Goal: Information Seeking & Learning: Compare options

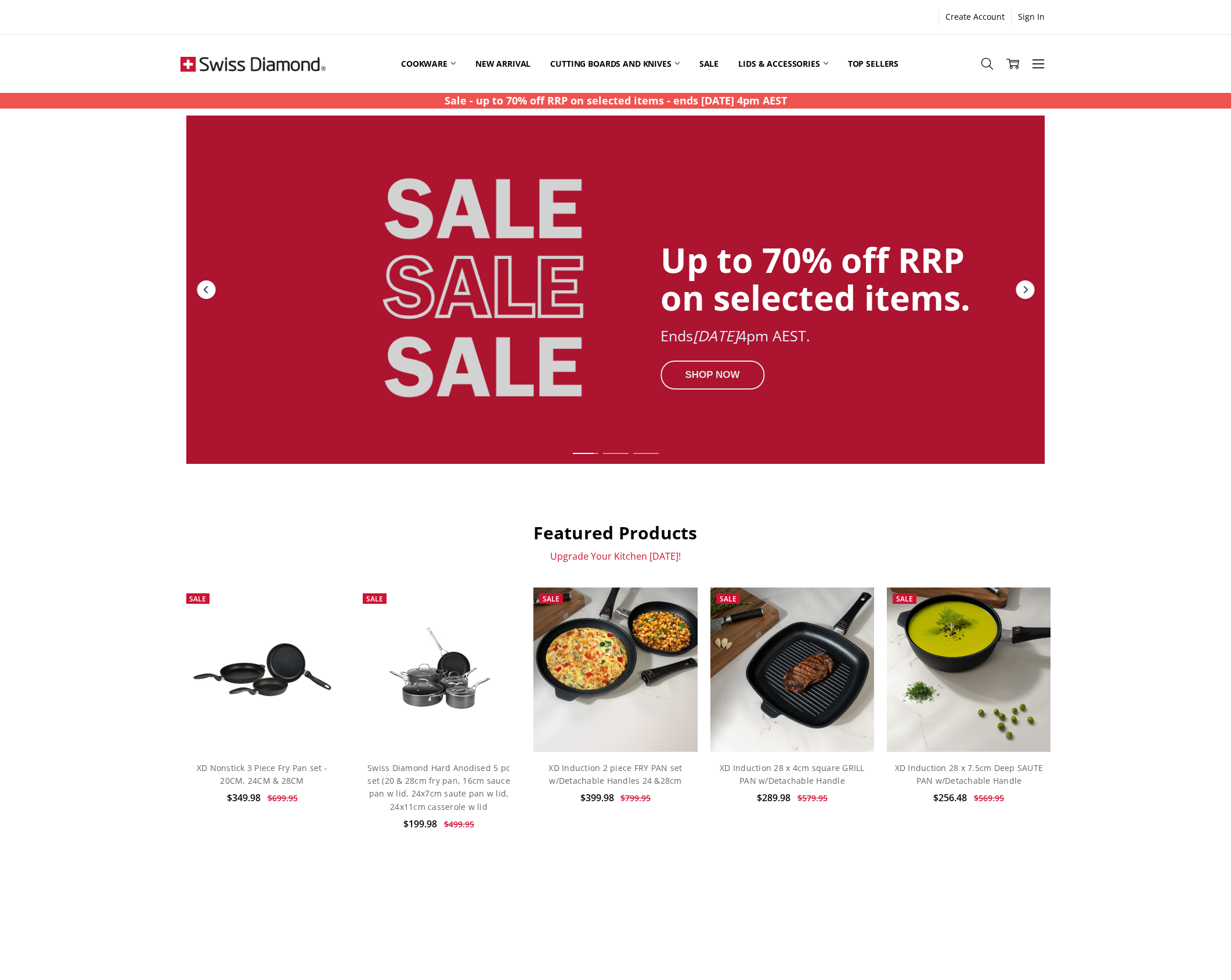
click at [730, 375] on div "SHOP NOW" at bounding box center [712, 374] width 104 height 29
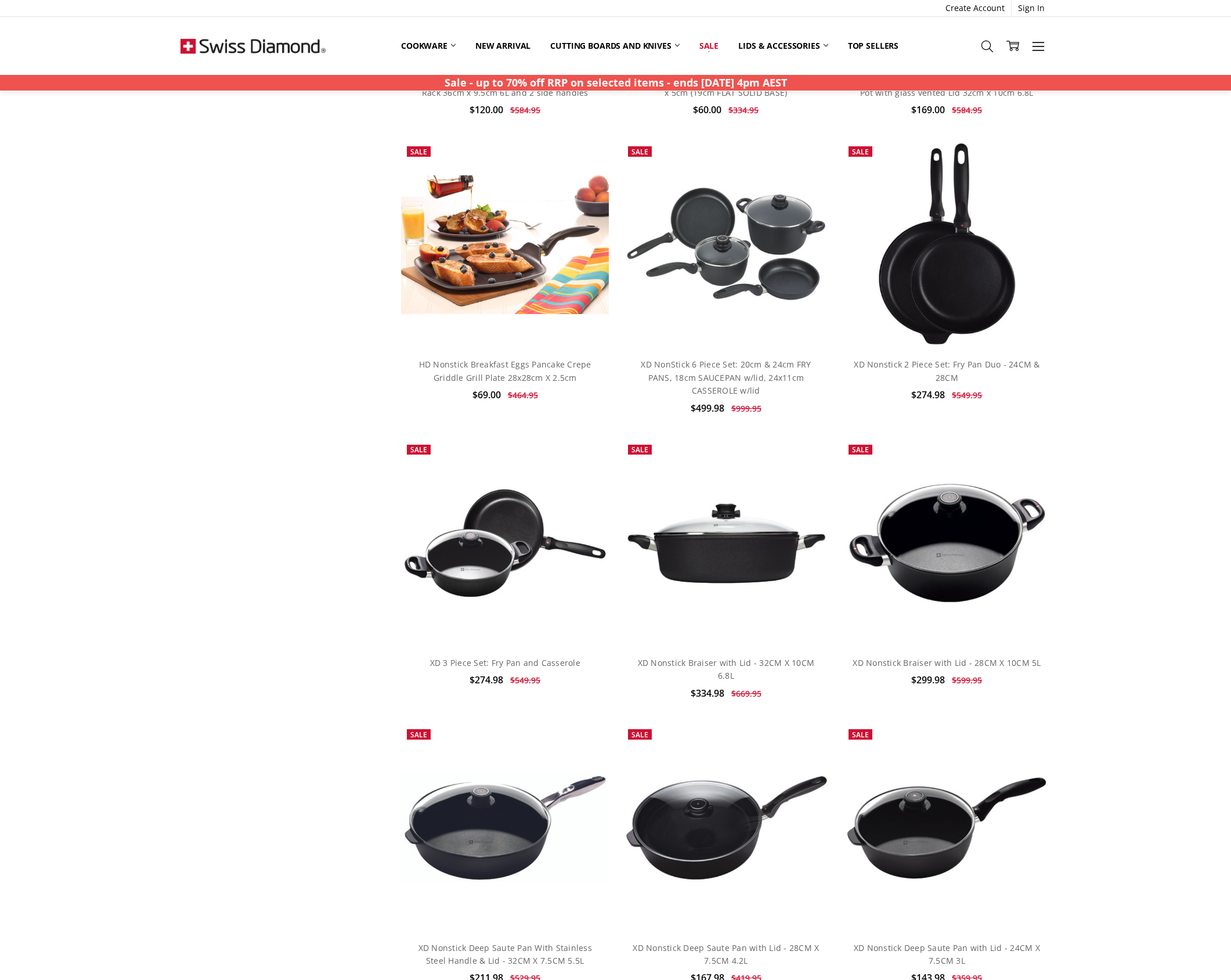
scroll to position [4368, 0]
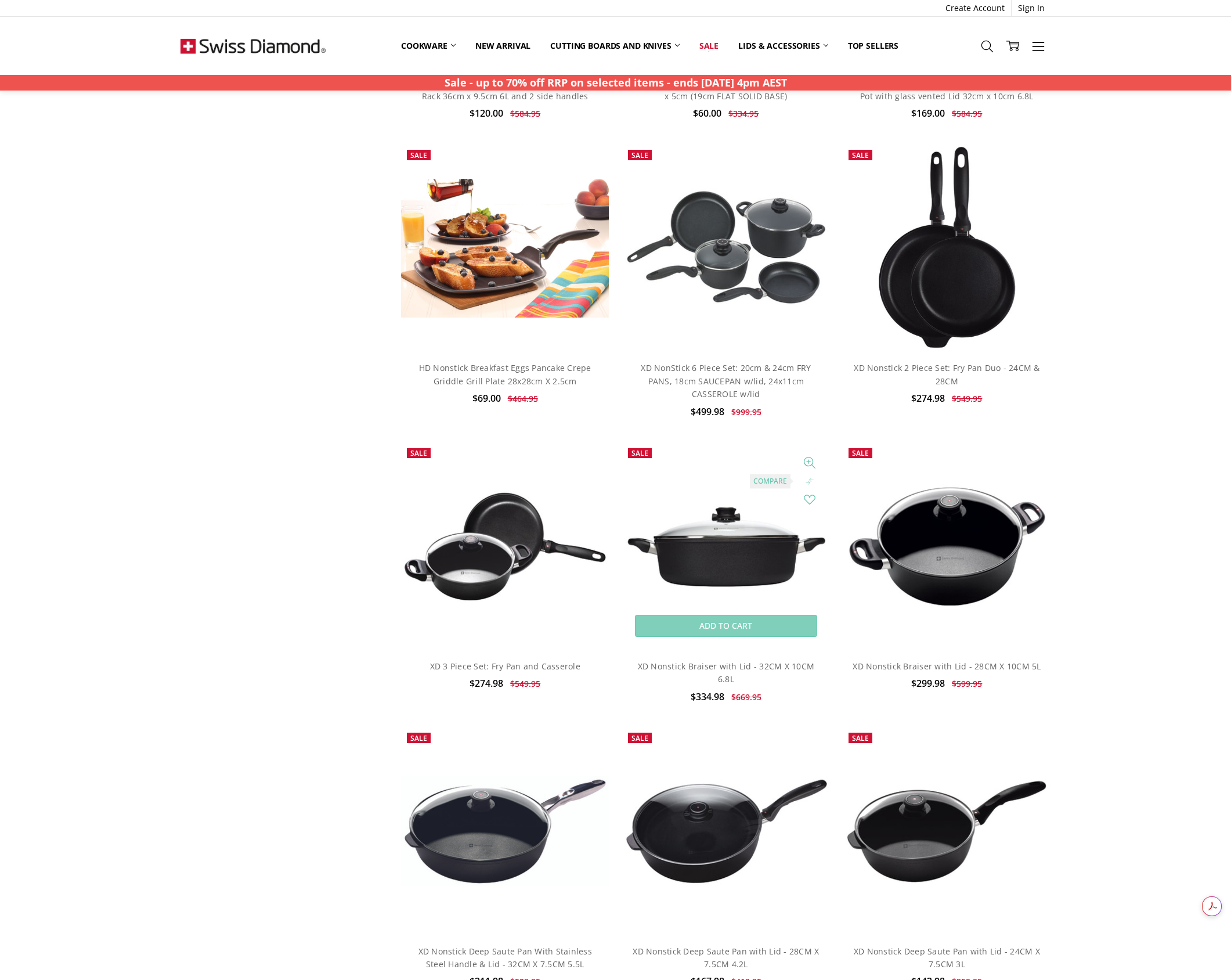
click at [809, 480] on icon at bounding box center [809, 481] width 12 height 12
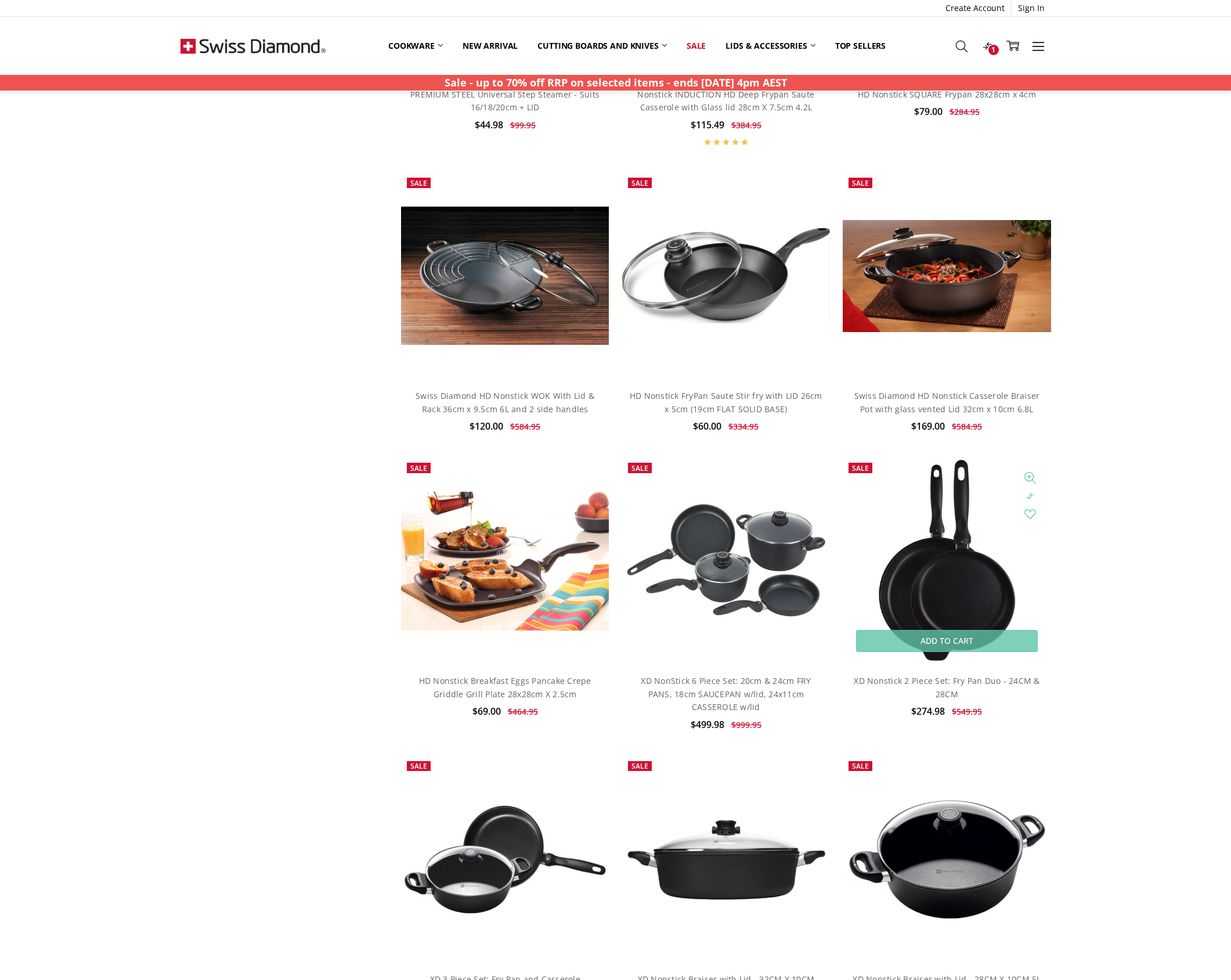
scroll to position [4043, 0]
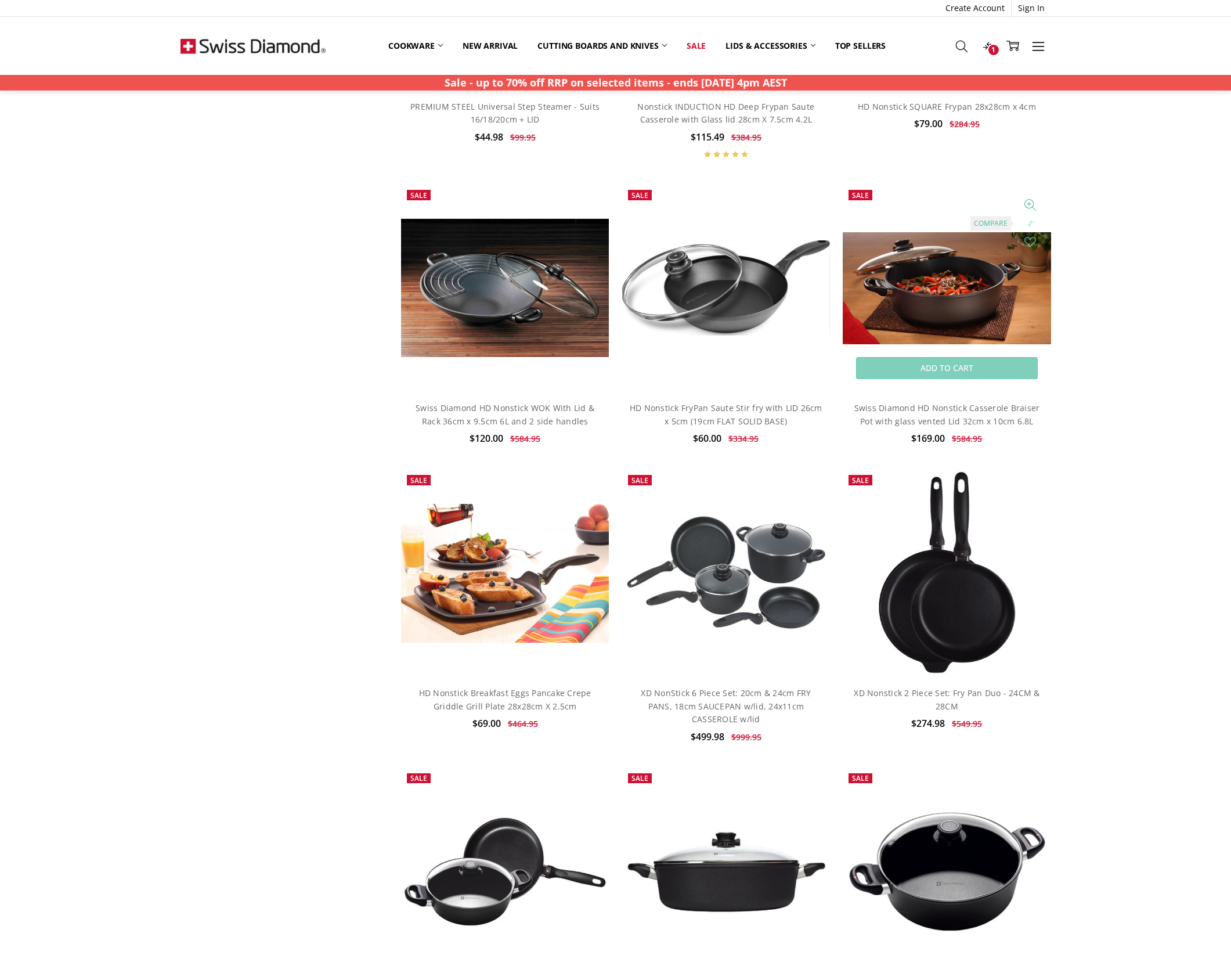
click at [1028, 222] on use at bounding box center [1030, 223] width 7 height 7
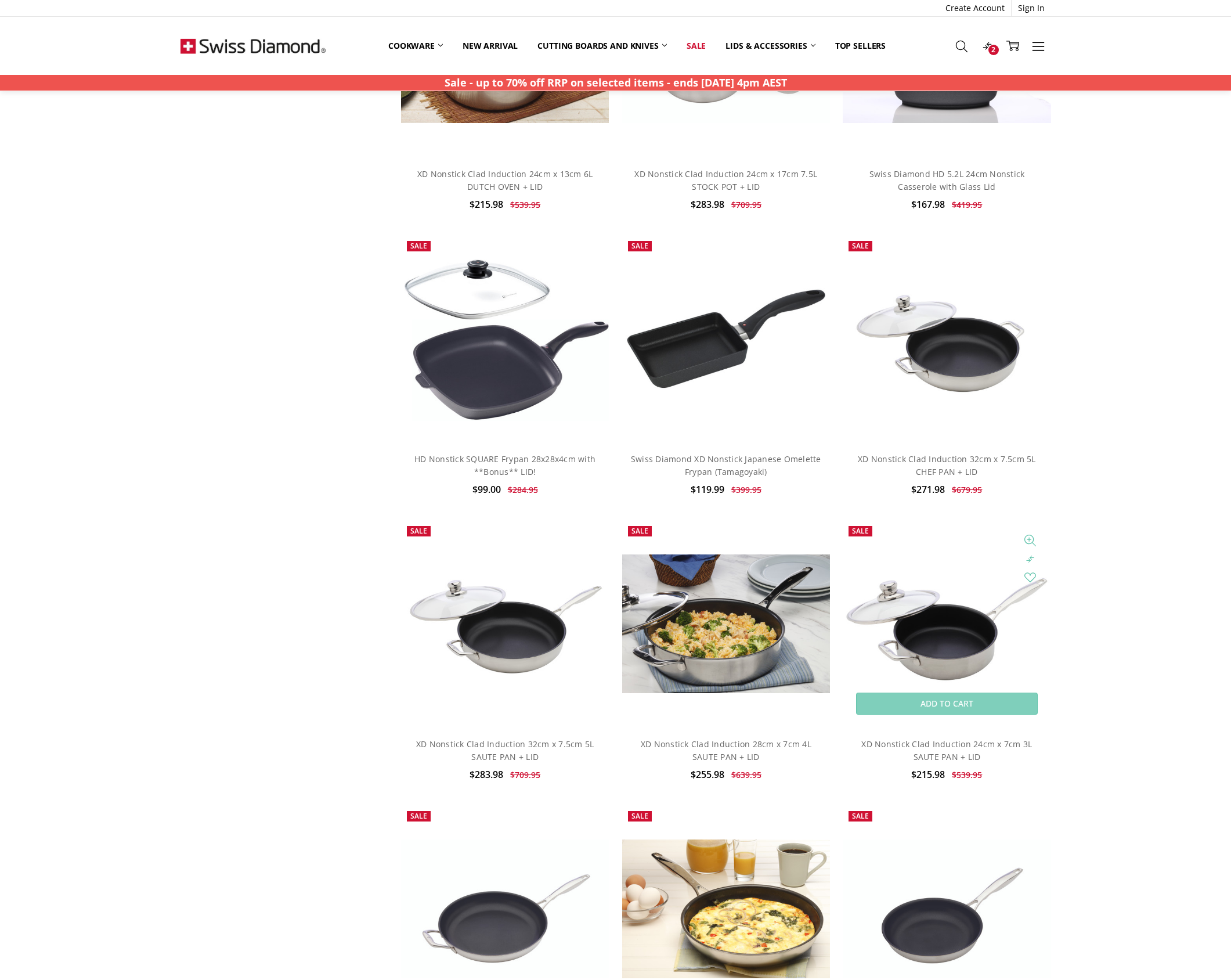
scroll to position [2522, 0]
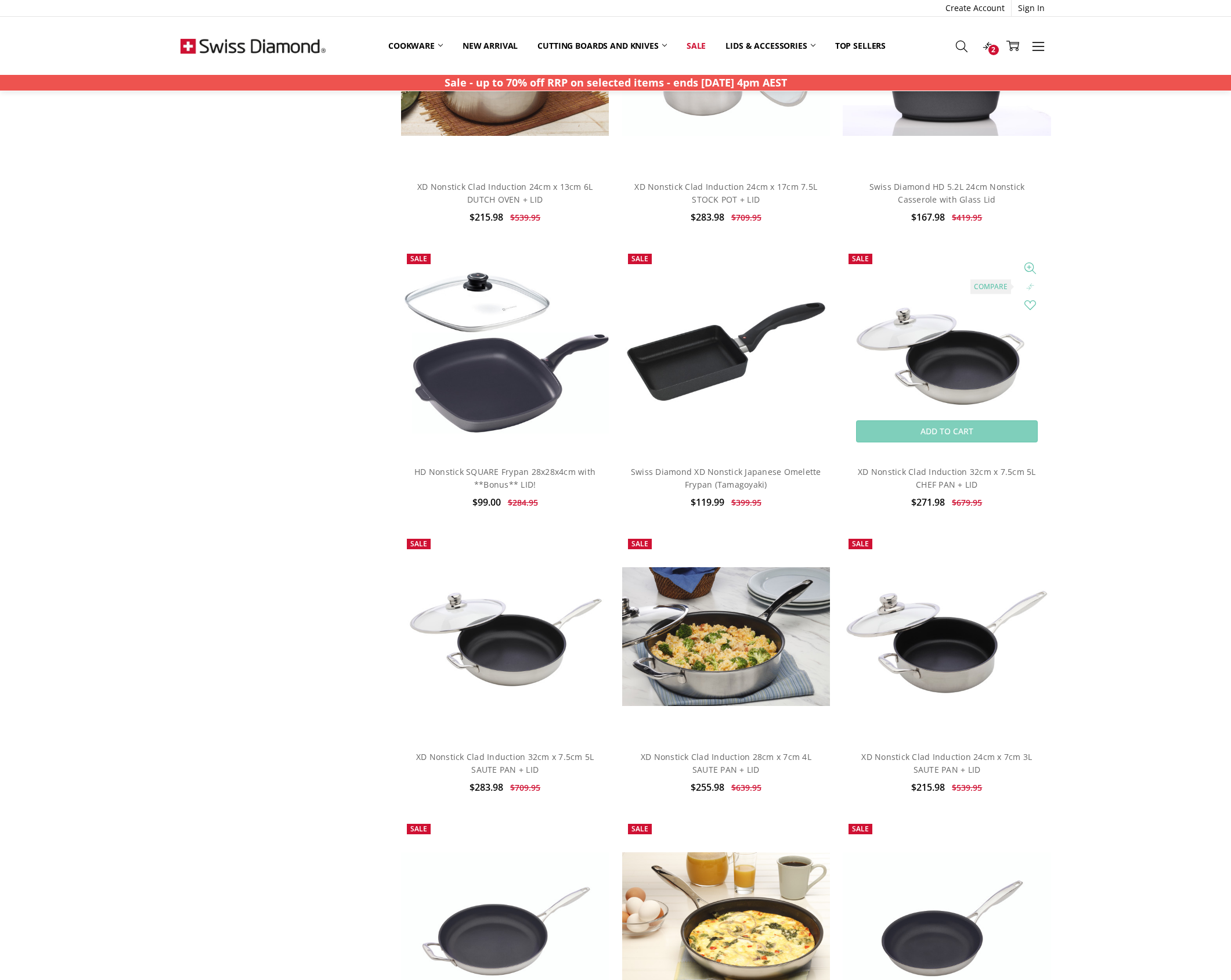
click at [1030, 286] on icon at bounding box center [1031, 287] width 12 height 12
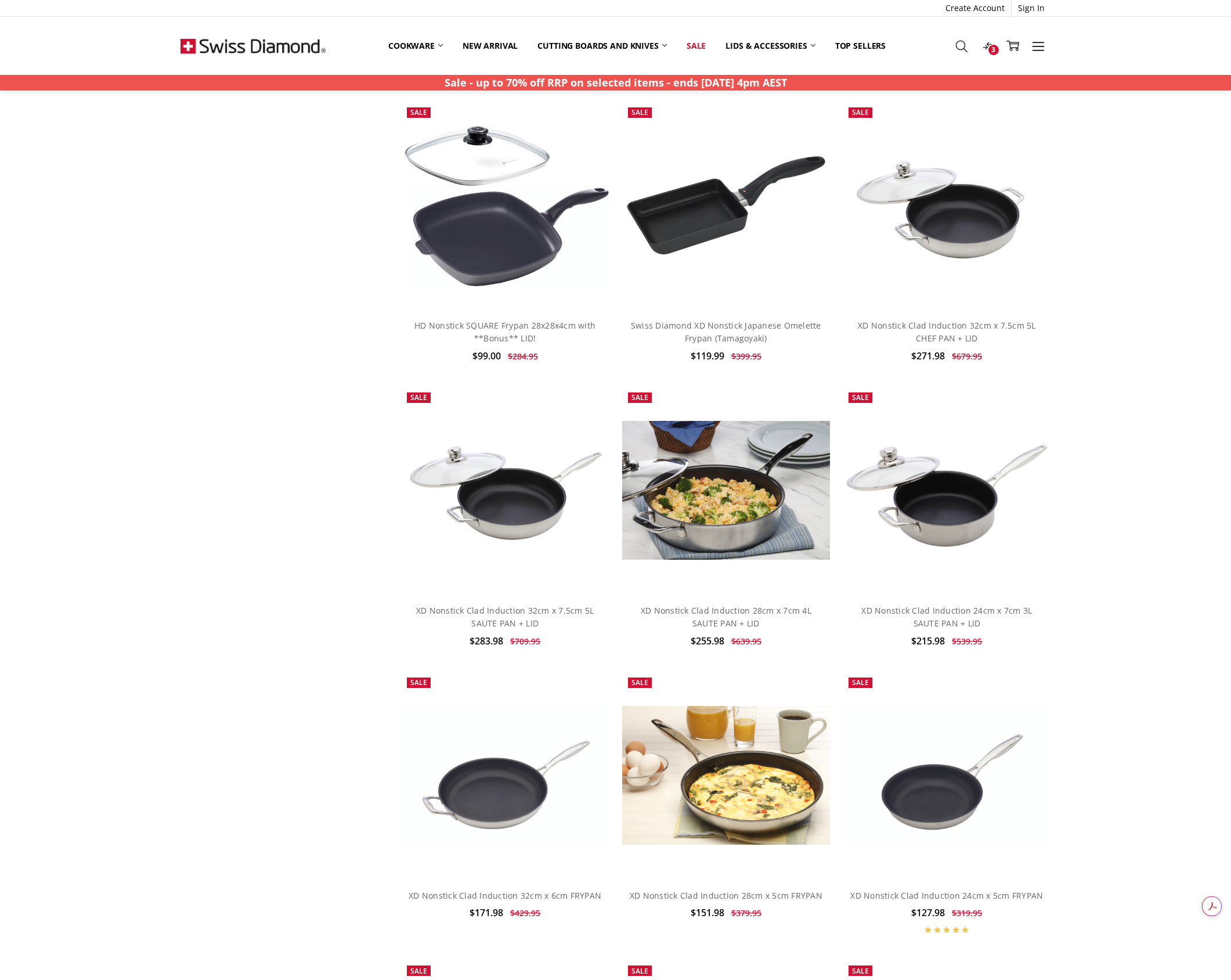
scroll to position [2866, 0]
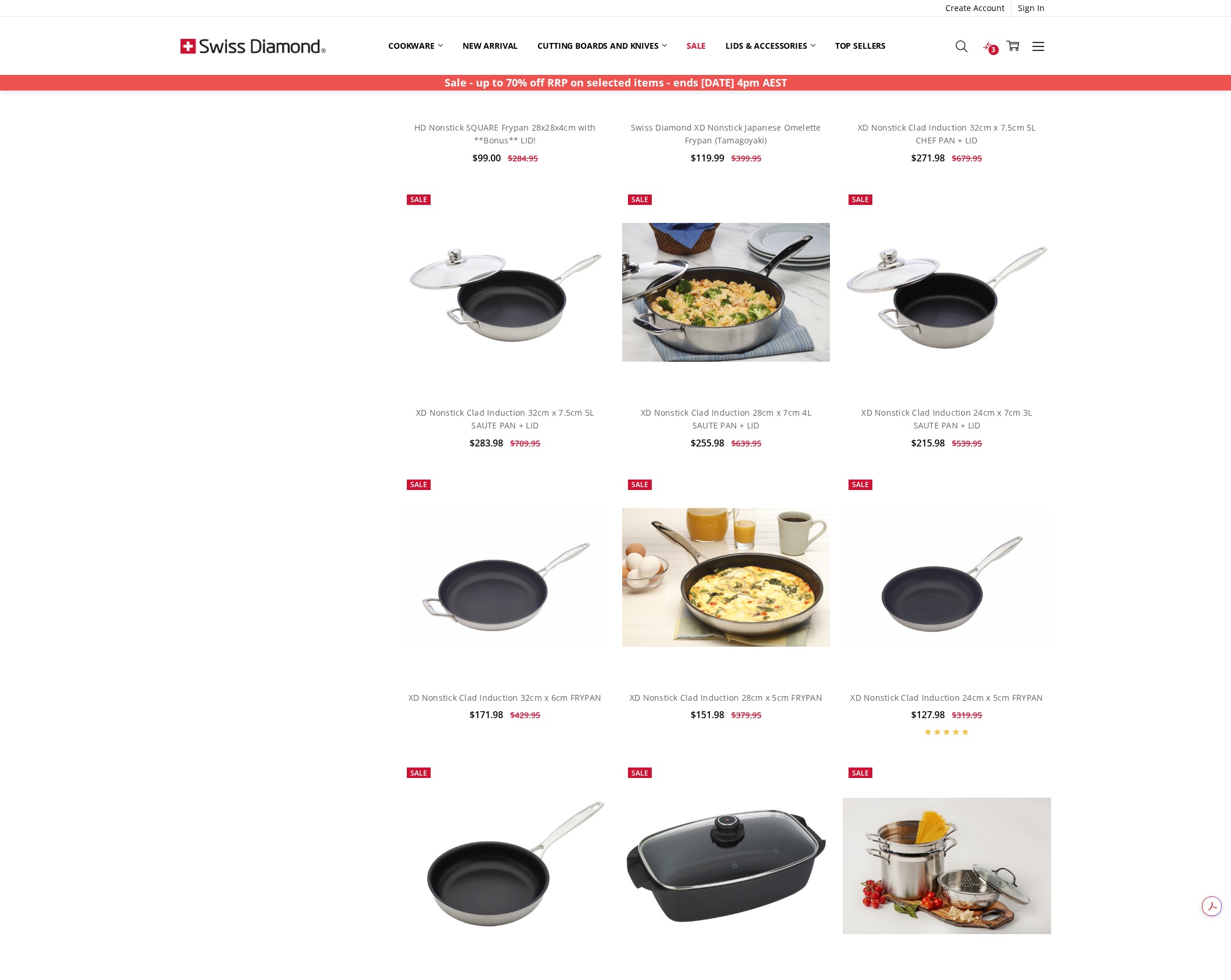
click at [990, 46] on span "3" at bounding box center [993, 50] width 11 height 11
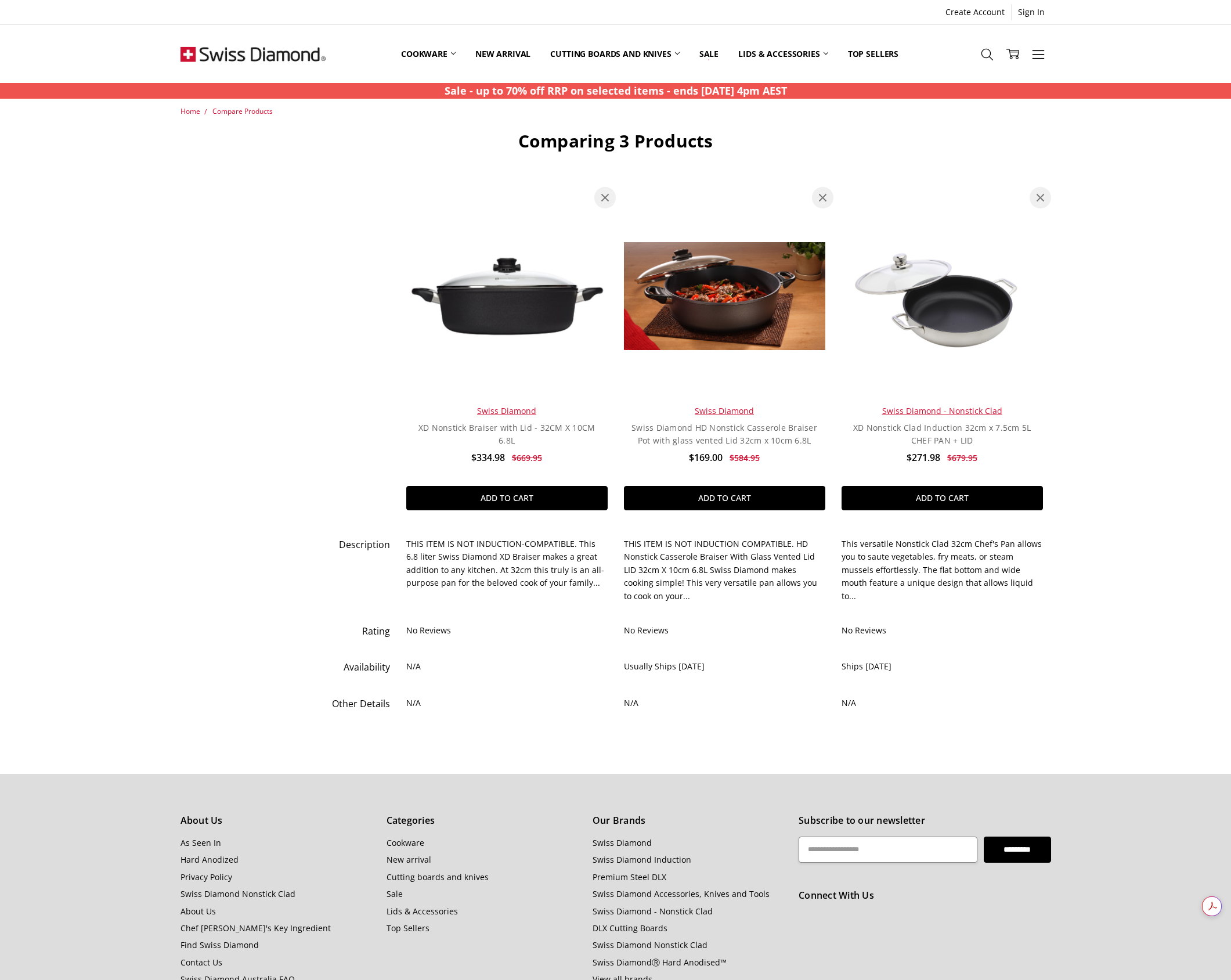
click at [635, 591] on td "THIS ITEM IS NOT INDUCTION COMPATIBLE. HD Nonstick Casserole Braiser With Glass…" at bounding box center [724, 570] width 218 height 86
click at [699, 568] on td "THIS ITEM IS NOT INDUCTION COMPATIBLE. HD Nonstick Casserole Braiser With Glass…" at bounding box center [724, 570] width 218 height 86
click at [538, 567] on td "THIS ITEM IS NOT INDUCTION-COMPATIBLE. This 6.8 liter Swiss Diamond XD Braiser …" at bounding box center [507, 570] width 218 height 86
click at [362, 546] on span "Description" at bounding box center [364, 543] width 51 height 12
click at [505, 585] on td "THIS ITEM IS NOT INDUCTION-COMPATIBLE. This 6.8 liter Swiss Diamond XD Braiser …" at bounding box center [507, 570] width 218 height 86
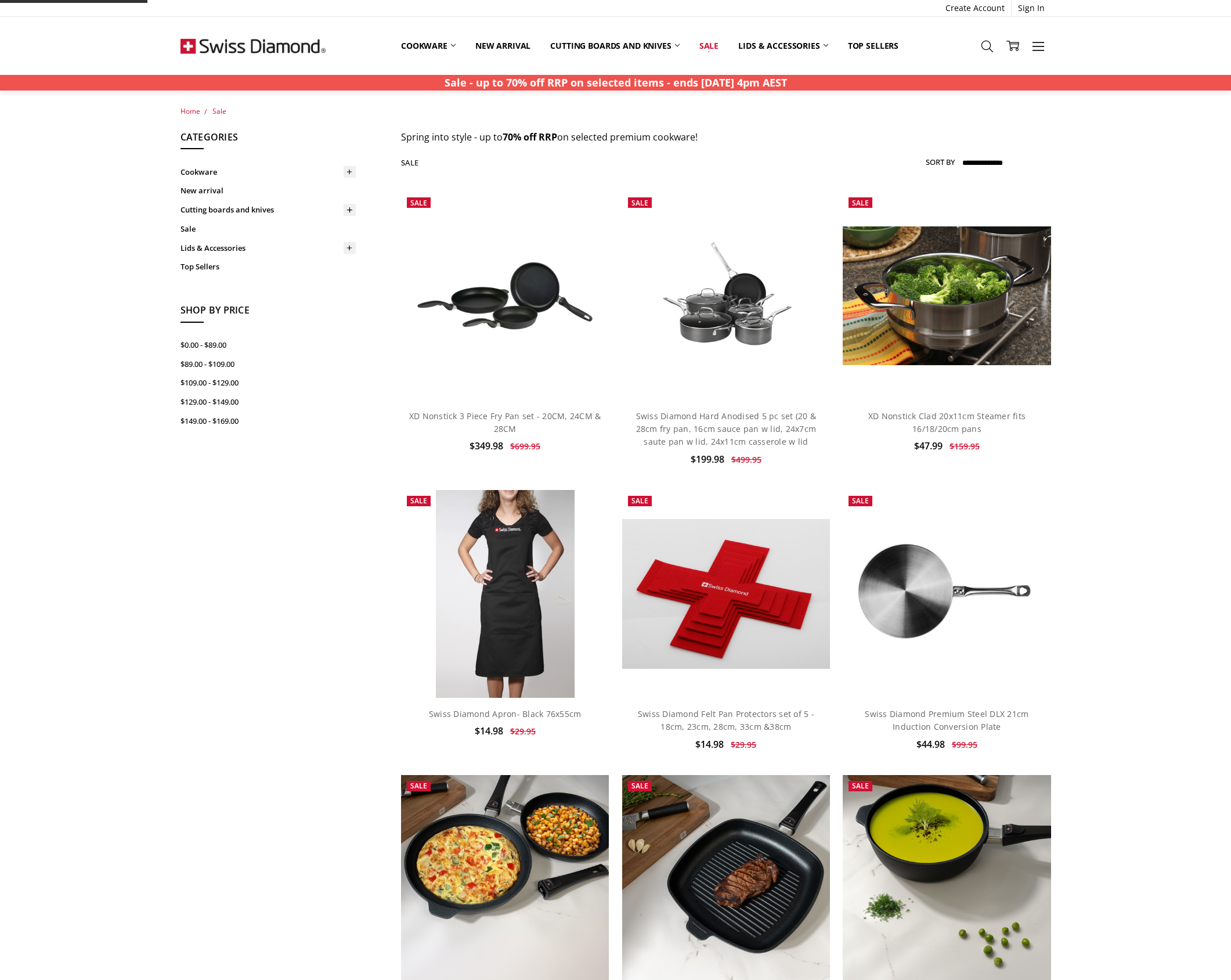
scroll to position [881, 0]
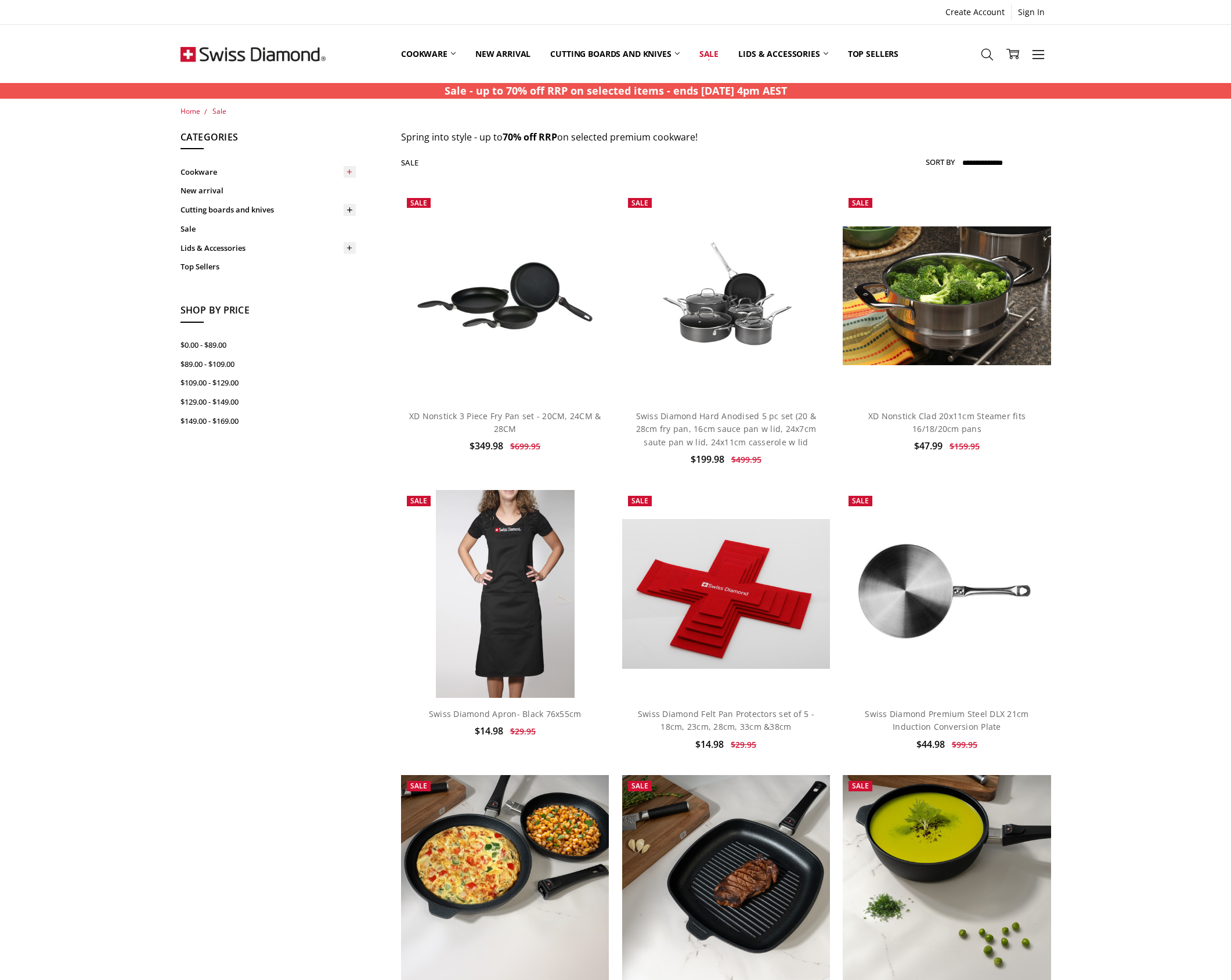
click at [350, 171] on use at bounding box center [350, 172] width 5 height 5
click at [351, 209] on icon at bounding box center [350, 210] width 9 height 9
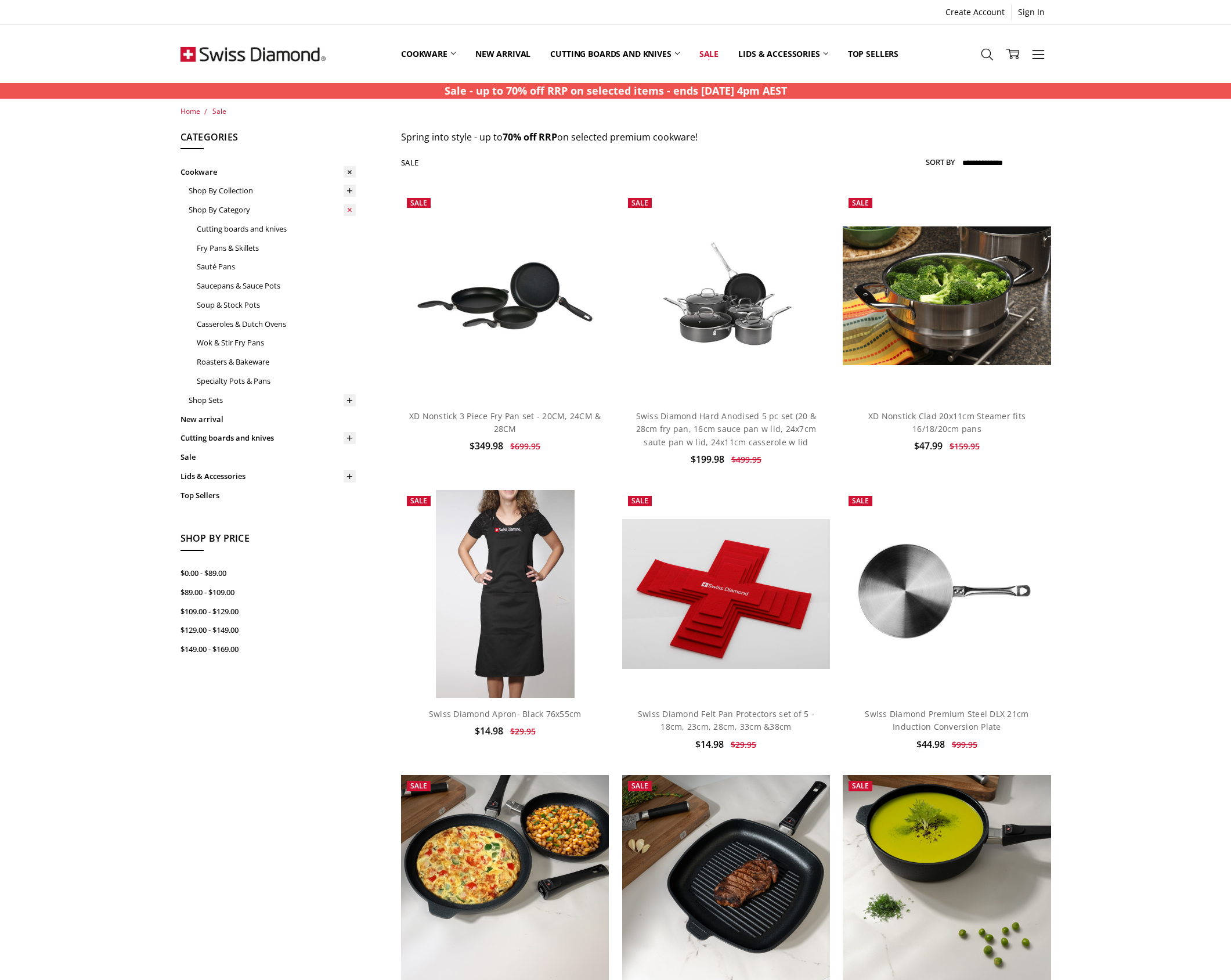
click at [348, 209] on use at bounding box center [350, 210] width 7 height 7
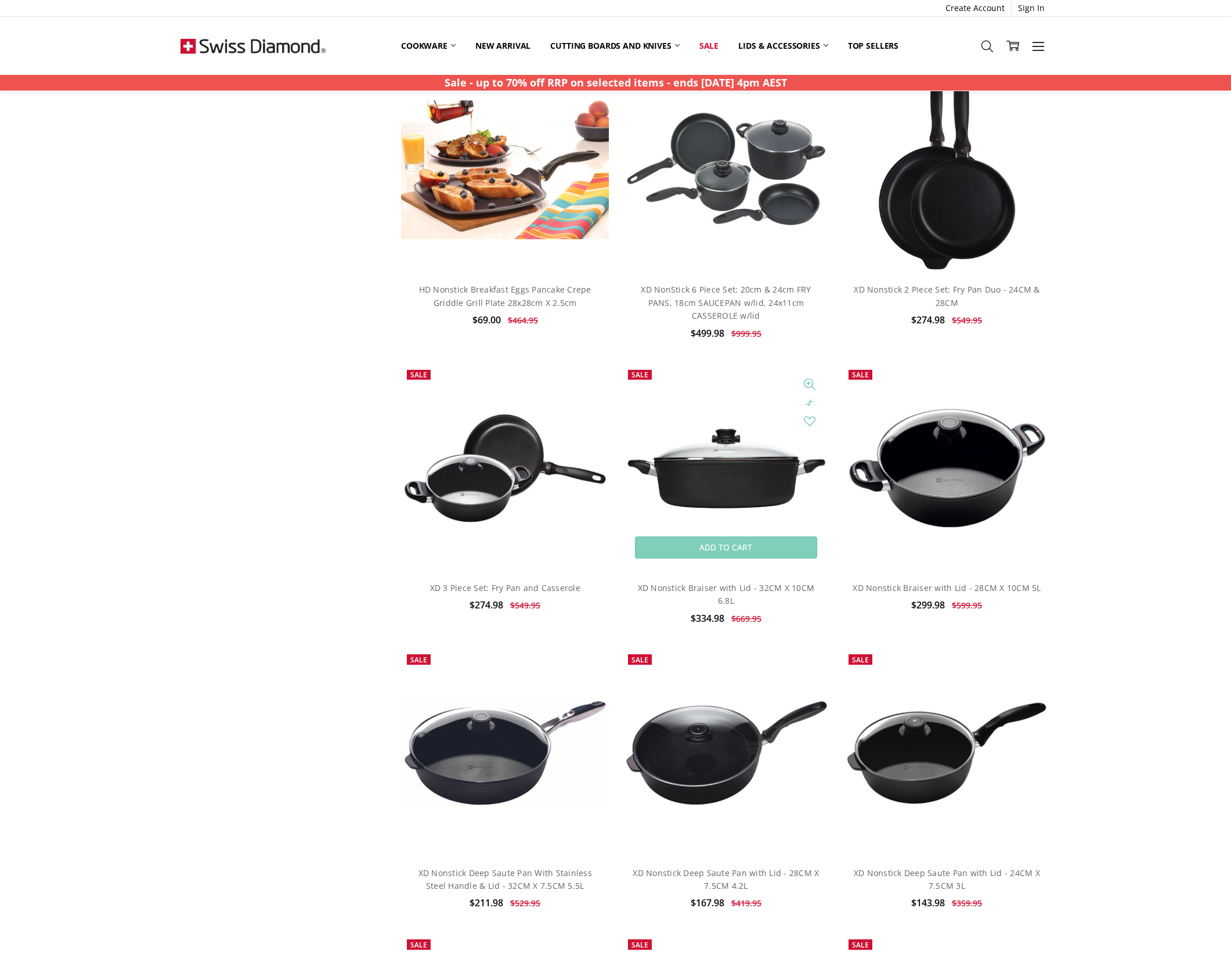
scroll to position [4515, 0]
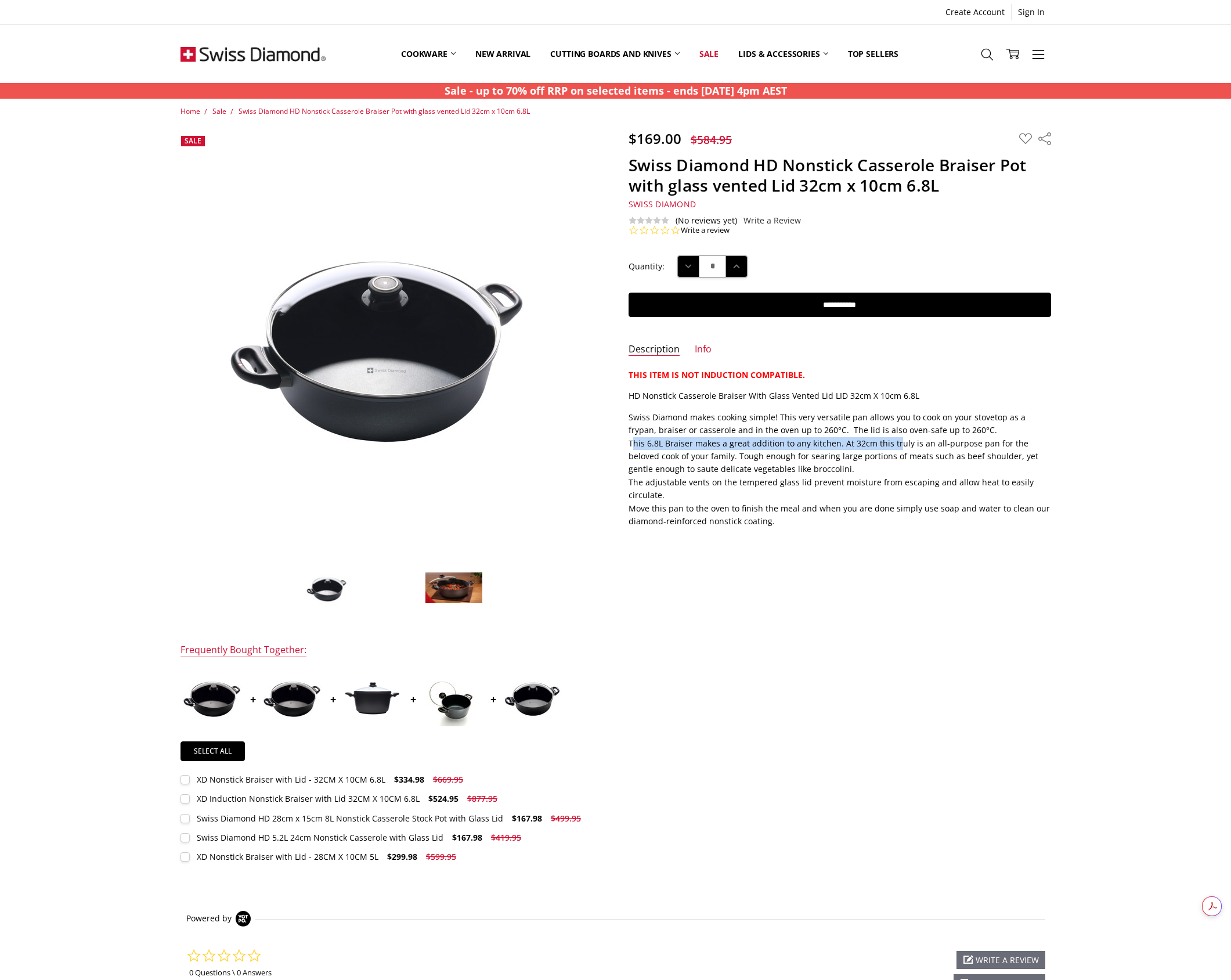
drag, startPoint x: 633, startPoint y: 444, endPoint x: 893, endPoint y: 447, distance: 260.0
click at [893, 447] on p "Swiss Diamond makes cooking simple! This very versatile pan allows you to cook …" at bounding box center [840, 470] width 422 height 118
click at [893, 446] on p "Swiss Diamond makes cooking simple! This very versatile pan allows you to cook …" at bounding box center [840, 470] width 422 height 118
drag, startPoint x: 957, startPoint y: 443, endPoint x: 766, endPoint y: 443, distance: 191.0
click at [766, 443] on p "Swiss Diamond makes cooking simple! This very versatile pan allows you to cook …" at bounding box center [840, 470] width 422 height 118
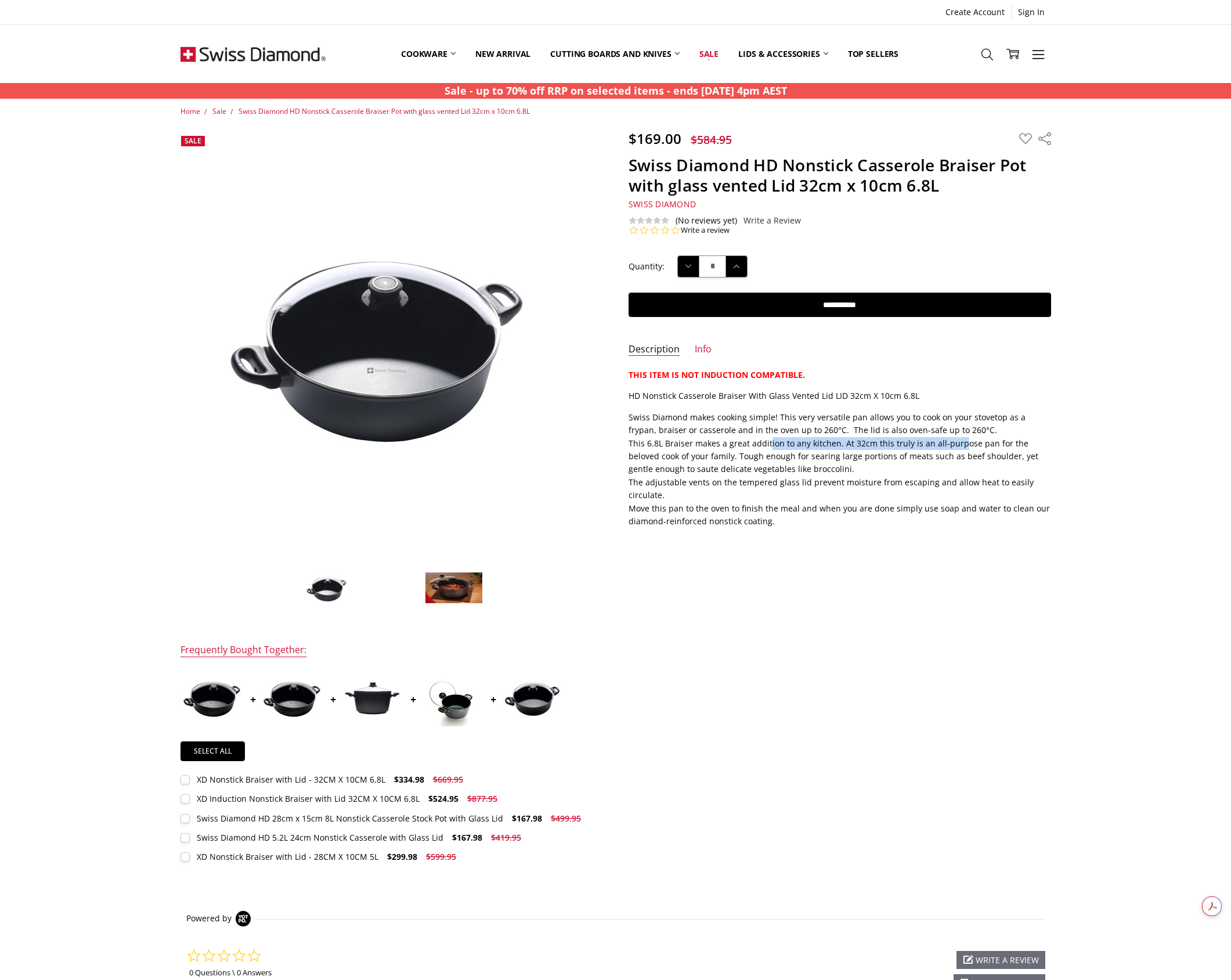
click at [766, 443] on p "Swiss Diamond makes cooking simple! This very versatile pan allows you to cook …" at bounding box center [840, 470] width 422 height 118
click at [693, 480] on p "Swiss Diamond makes cooking simple! This very versatile pan allows you to cook …" at bounding box center [840, 470] width 422 height 118
drag, startPoint x: 689, startPoint y: 483, endPoint x: 887, endPoint y: 484, distance: 198.0
click at [887, 484] on p "Swiss Diamond makes cooking simple! This very versatile pan allows you to cook …" at bounding box center [840, 470] width 422 height 118
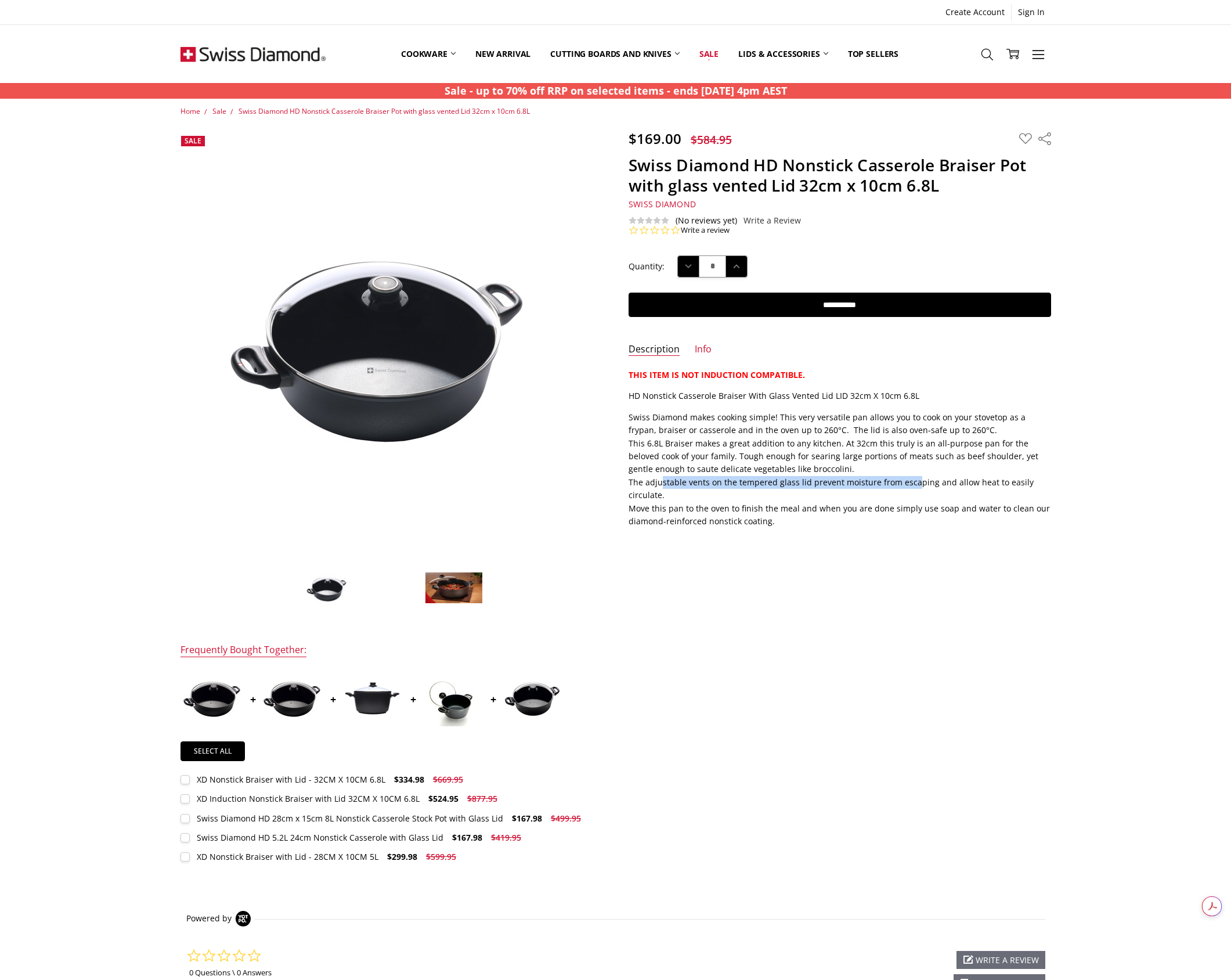
drag, startPoint x: 914, startPoint y: 482, endPoint x: 661, endPoint y: 480, distance: 253.0
click at [661, 480] on p "Swiss Diamond makes cooking simple! This very versatile pan allows you to cook …" at bounding box center [840, 470] width 422 height 118
click at [660, 480] on p "Swiss Diamond makes cooking simple! This very versatile pan allows you to cook …" at bounding box center [840, 470] width 422 height 118
click at [455, 582] on img at bounding box center [454, 587] width 58 height 32
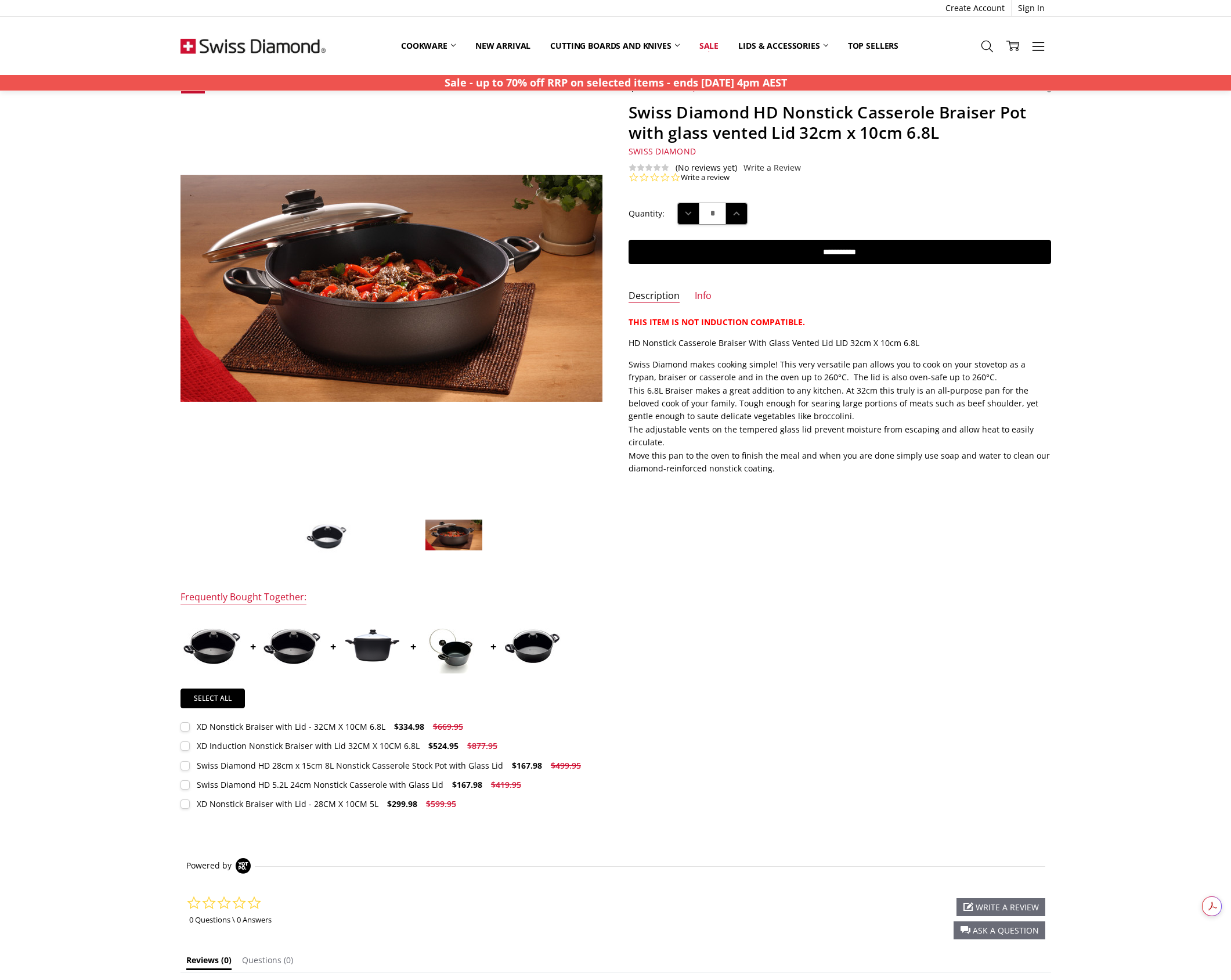
scroll to position [24, 0]
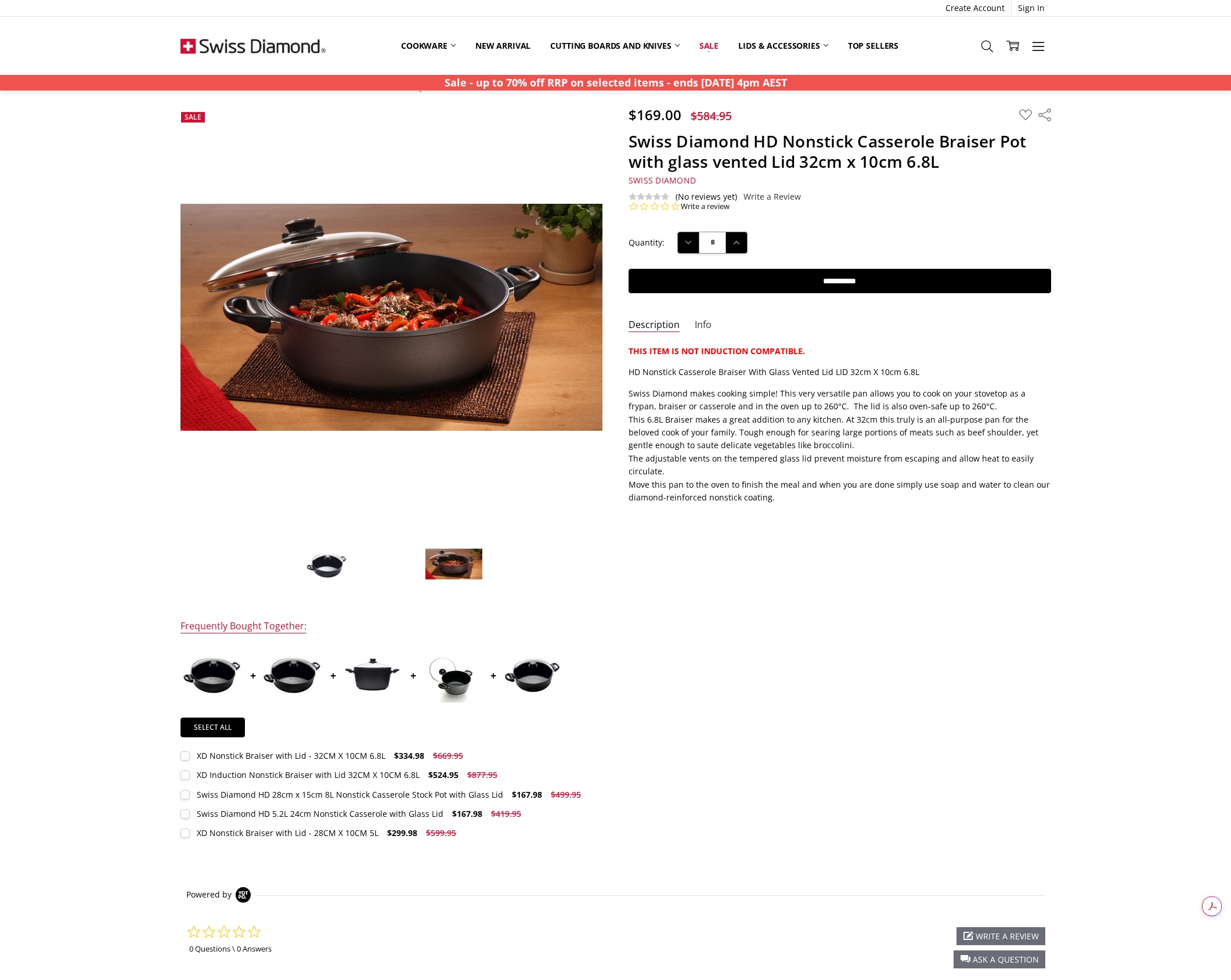
click at [698, 326] on link "Info" at bounding box center [703, 326] width 17 height 13
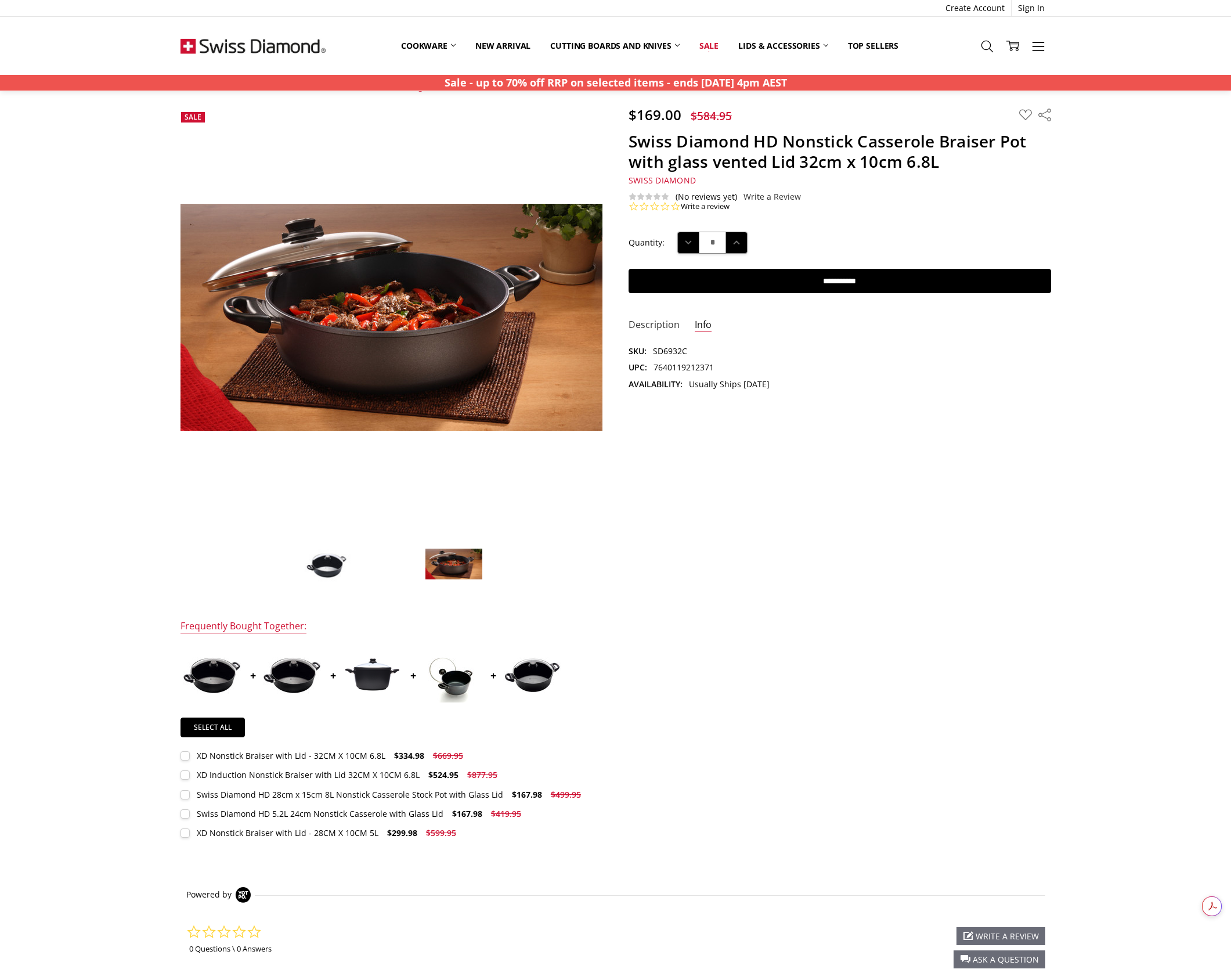
click at [659, 323] on link "Description" at bounding box center [654, 326] width 51 height 13
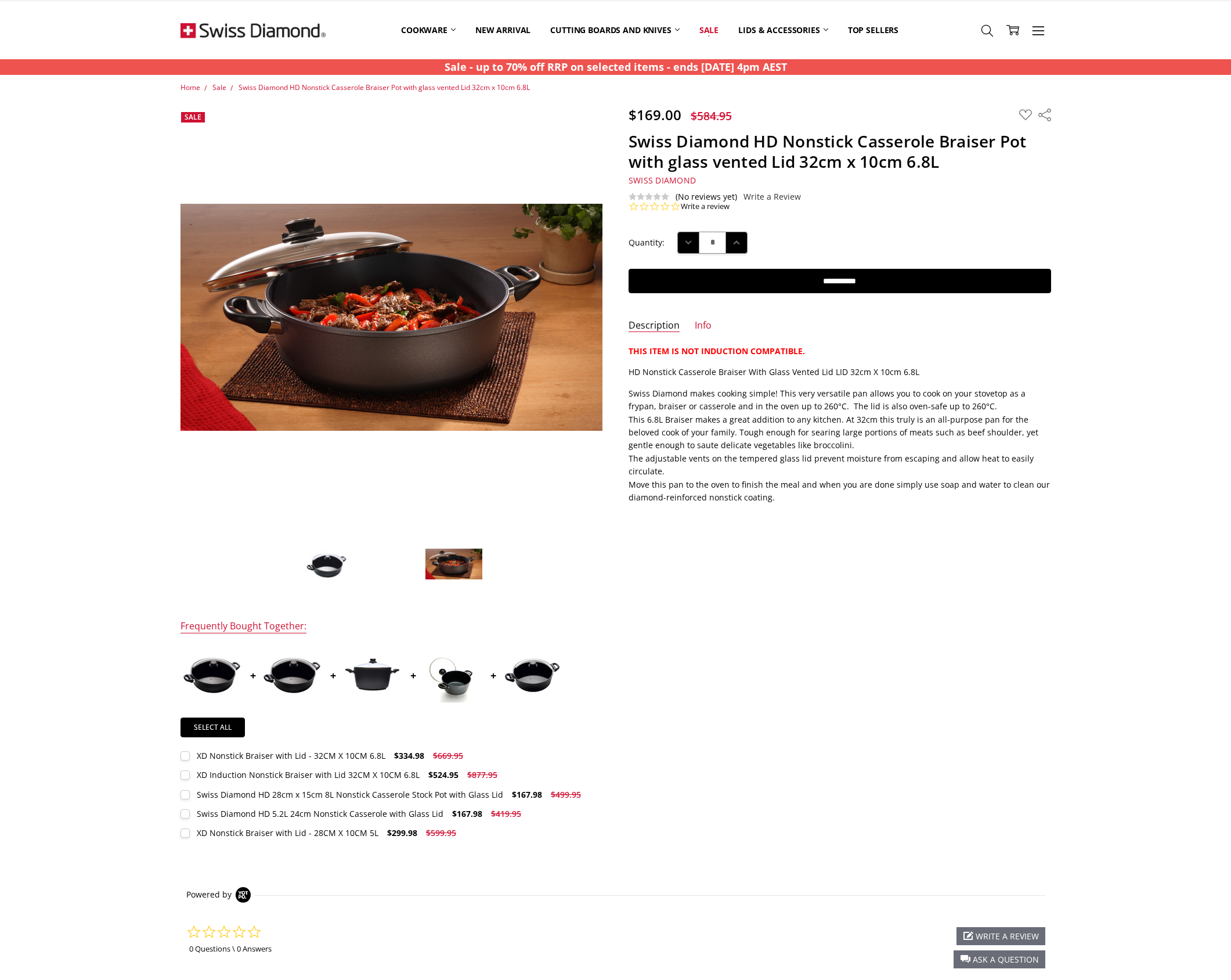
scroll to position [0, 0]
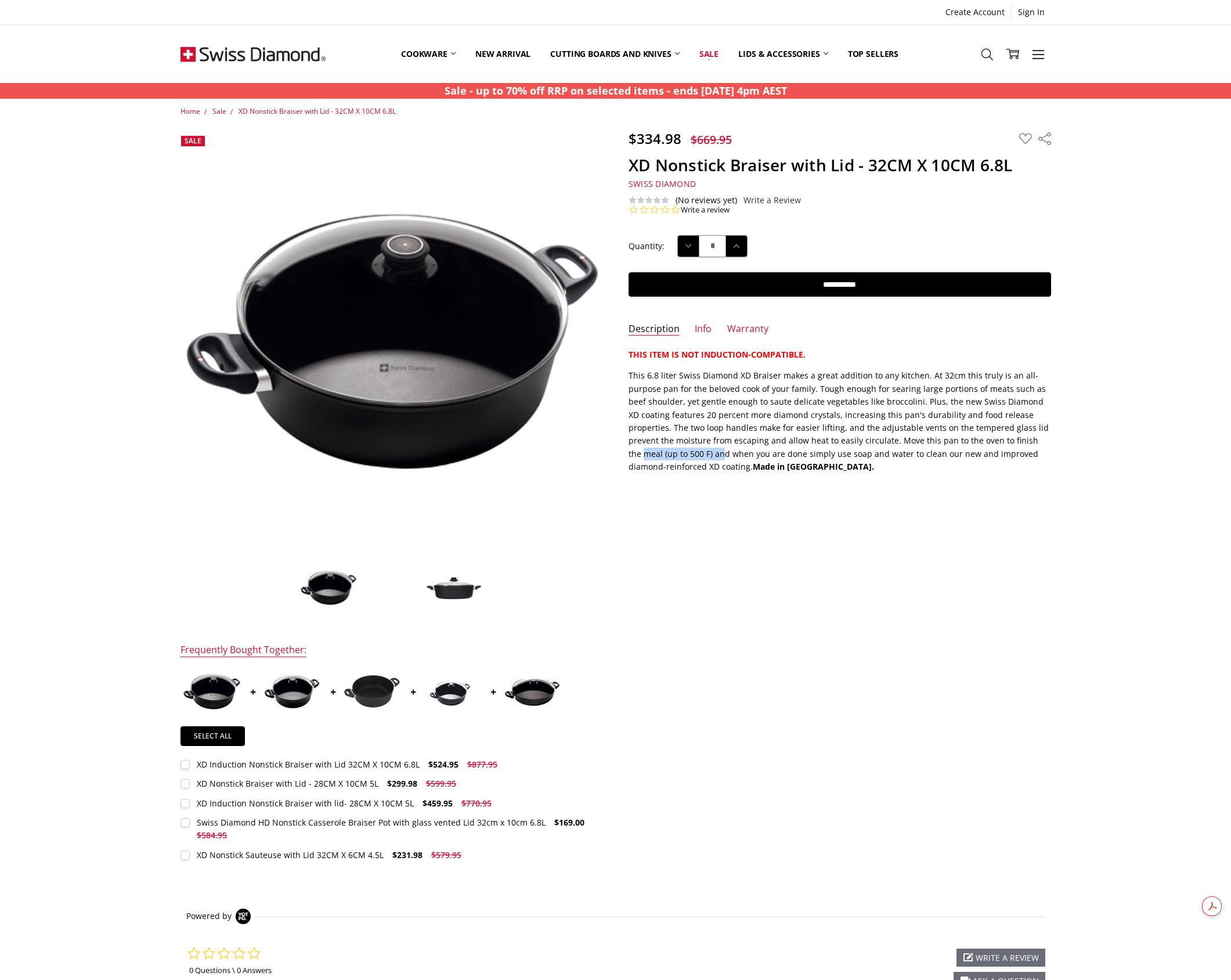
drag, startPoint x: 662, startPoint y: 455, endPoint x: 996, endPoint y: 447, distance: 334.1
click at [996, 447] on p "This 6.8 liter Swiss Diamond XD Braiser makes a great addition to any kitchen. …" at bounding box center [840, 421] width 422 height 104
drag, startPoint x: 990, startPoint y: 449, endPoint x: 759, endPoint y: 454, distance: 231.1
click at [759, 454] on p "This 6.8 liter Swiss Diamond XD Braiser makes a great addition to any kitchen. …" at bounding box center [840, 421] width 422 height 104
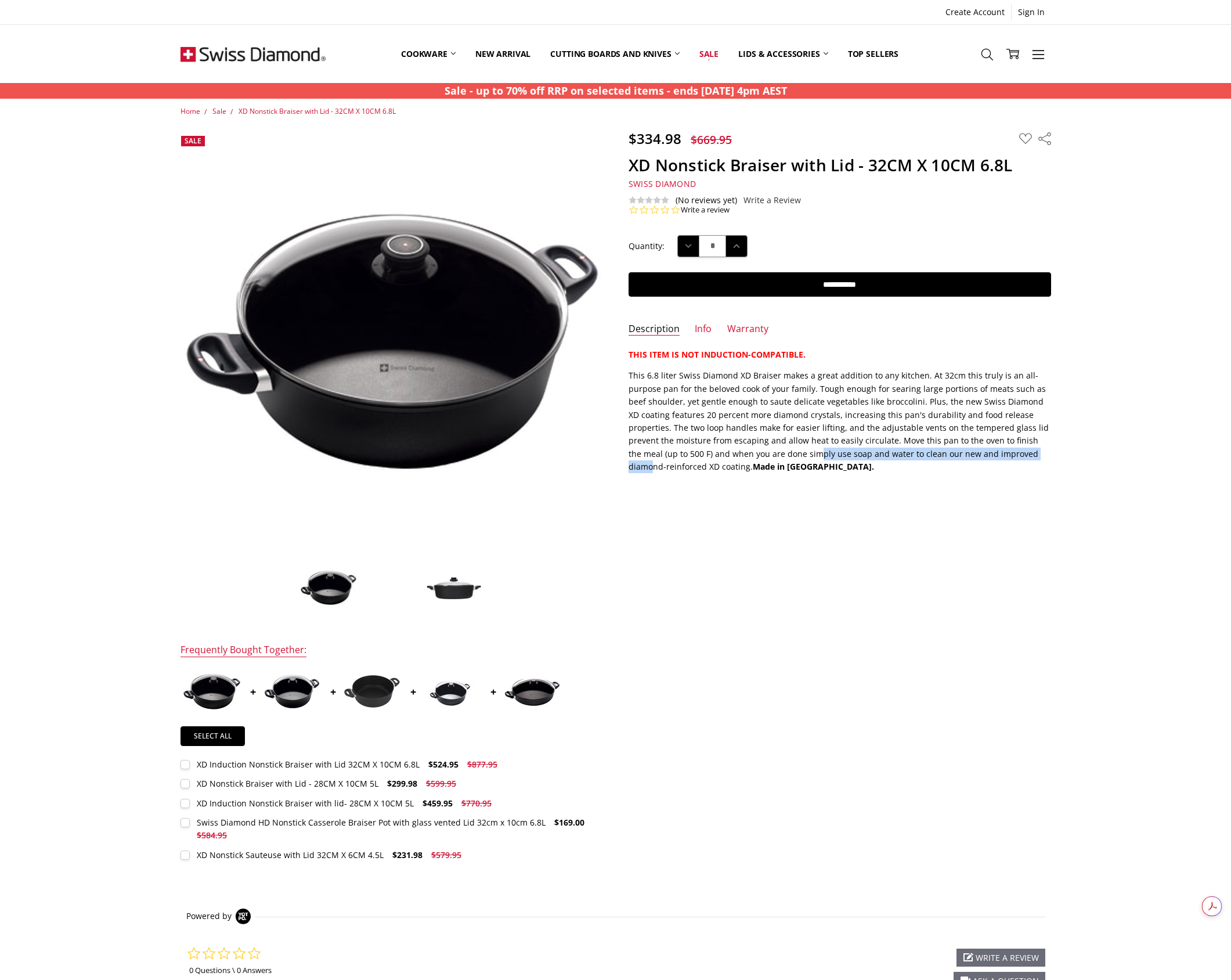
click at [759, 453] on p "This 6.8 liter Swiss Diamond XD Braiser makes a great addition to any kitchen. …" at bounding box center [840, 421] width 422 height 104
click at [451, 590] on img at bounding box center [454, 587] width 58 height 26
